Goal: Task Accomplishment & Management: Use online tool/utility

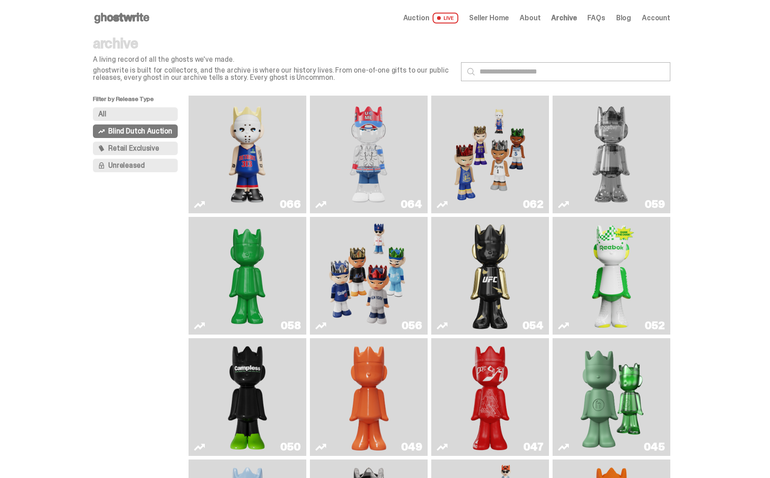
click at [506, 17] on span "Seller Home" at bounding box center [489, 17] width 40 height 7
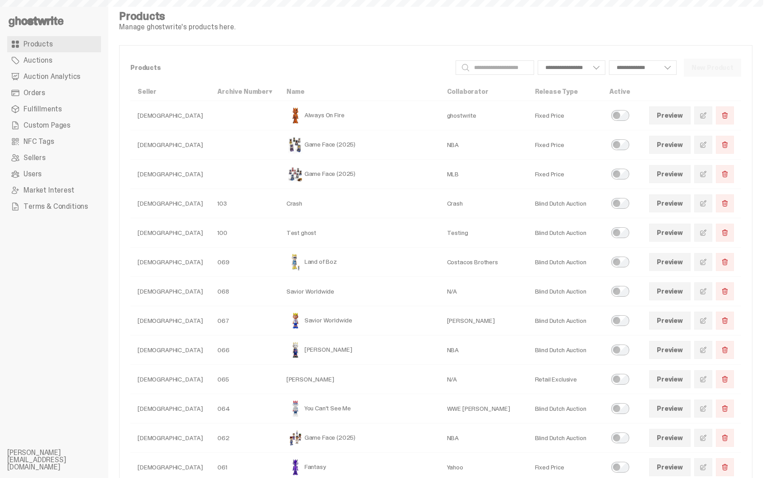
select select
click at [53, 78] on span "Auction Analytics" at bounding box center [51, 76] width 57 height 7
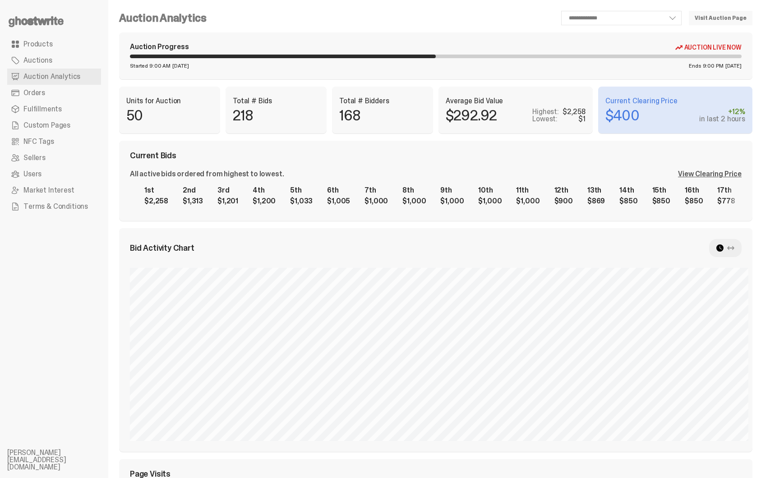
select select "**"
